Goal: Task Accomplishment & Management: Manage account settings

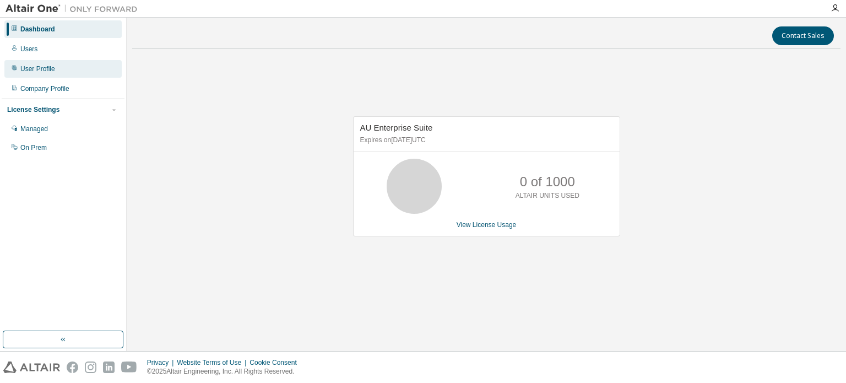
click at [34, 70] on div "User Profile" at bounding box center [37, 68] width 35 height 9
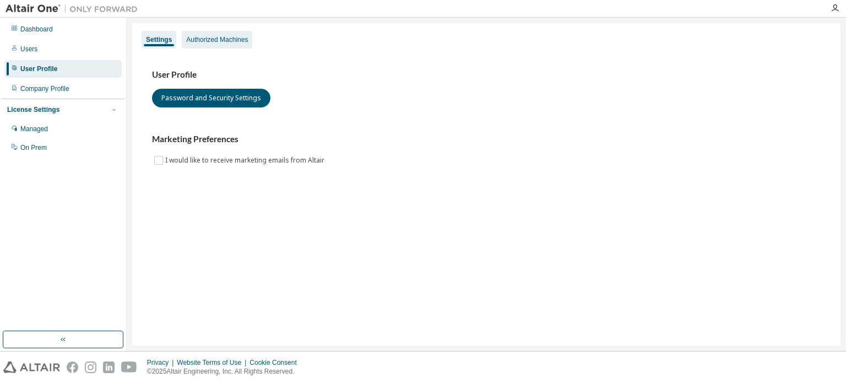
click at [220, 43] on div "Authorized Machines" at bounding box center [217, 39] width 62 height 9
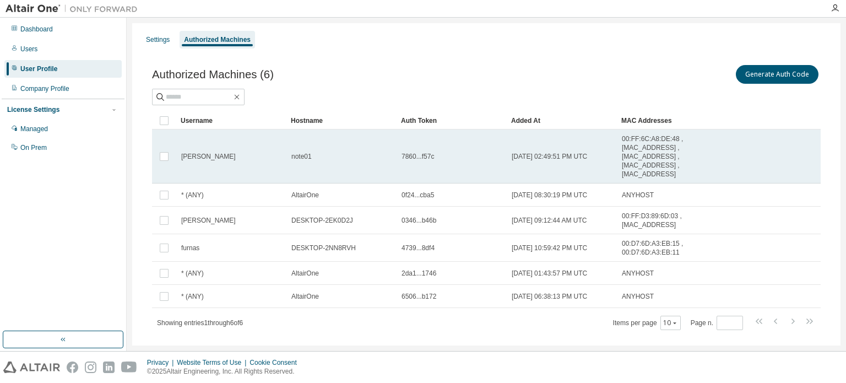
click at [690, 155] on span "00:FF:6C:A8:DE:48 , [MAC_ADDRESS] , [MAC_ADDRESS] , [MAC_ADDRESS] , [MAC_ADDRES…" at bounding box center [660, 156] width 77 height 44
click at [231, 166] on td "[PERSON_NAME]" at bounding box center [231, 156] width 110 height 54
